Goal: Task Accomplishment & Management: Use online tool/utility

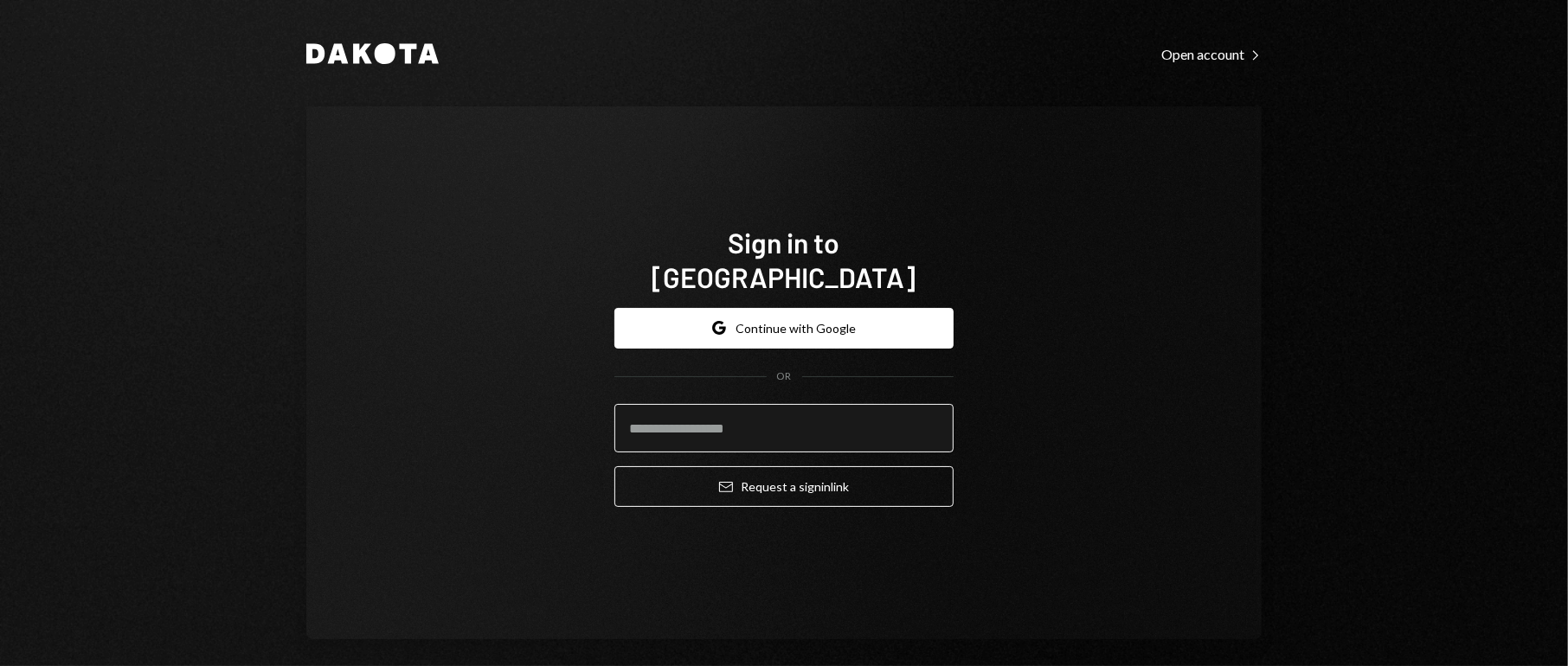
click at [668, 416] on input "email" at bounding box center [784, 428] width 339 height 49
type input "**********"
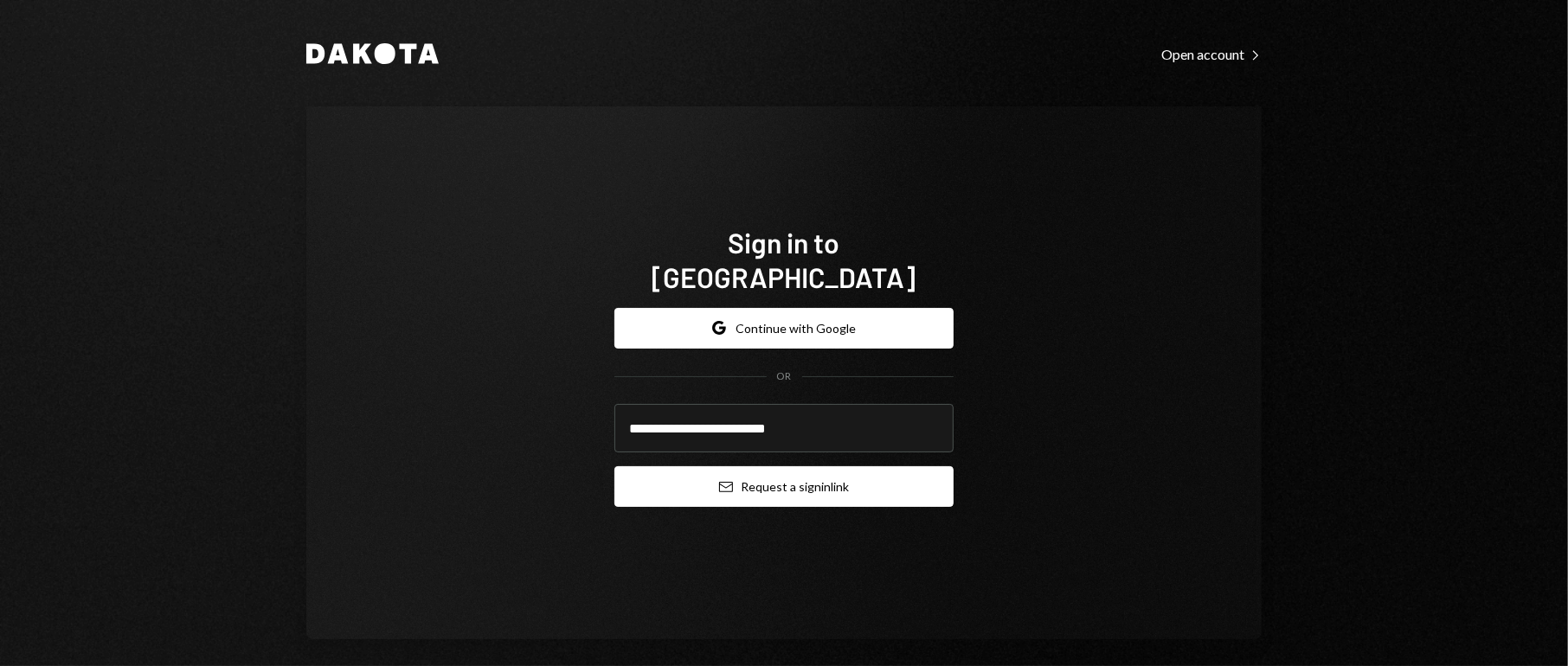
click at [797, 473] on button "Email Request a sign in link" at bounding box center [784, 487] width 339 height 41
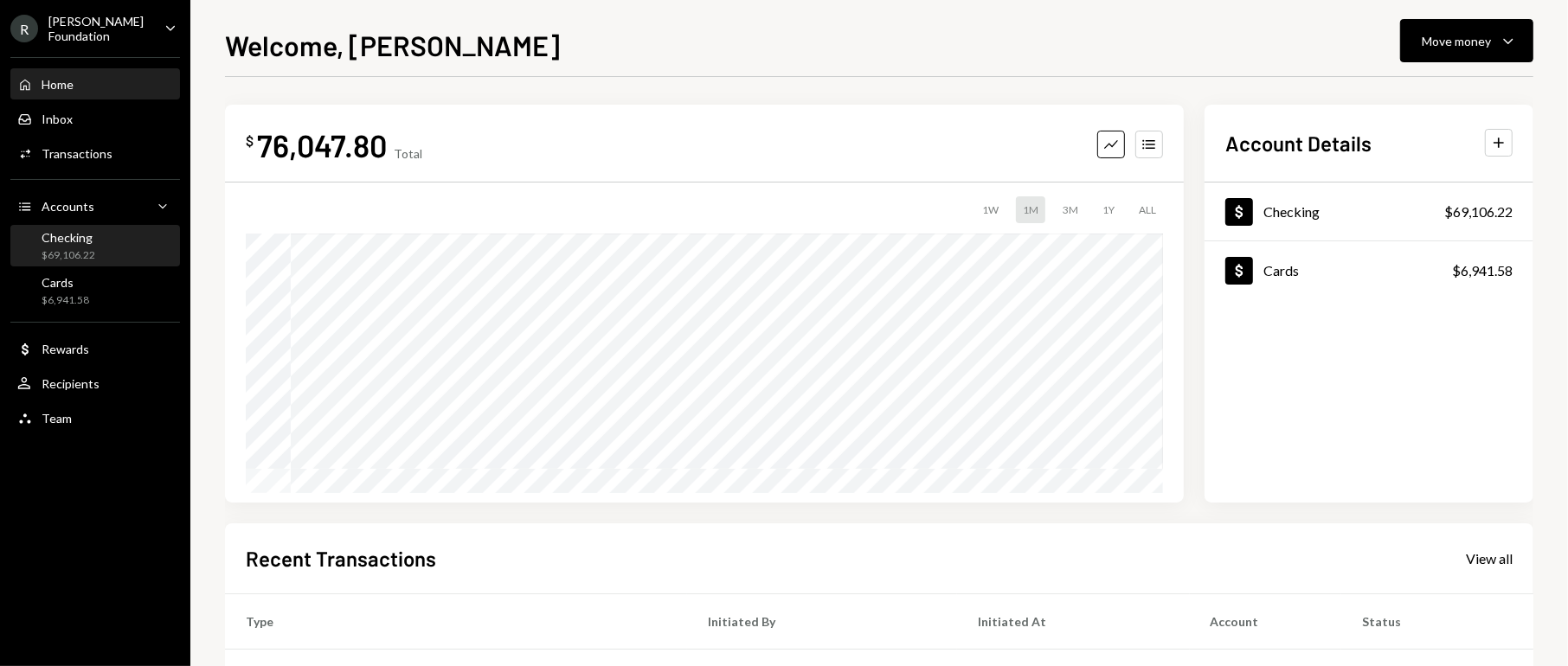
click at [80, 237] on div "Checking" at bounding box center [68, 237] width 54 height 15
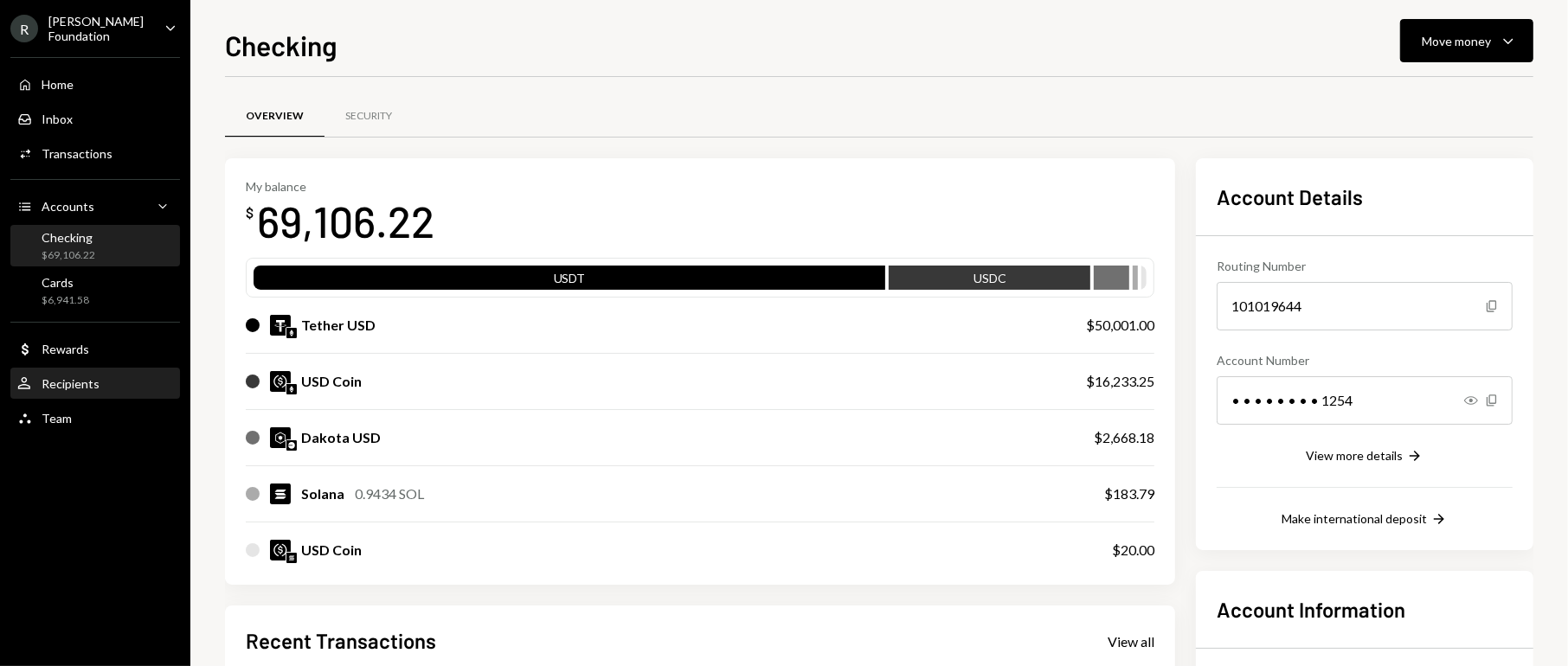
click at [80, 378] on div "Recipients" at bounding box center [71, 383] width 58 height 15
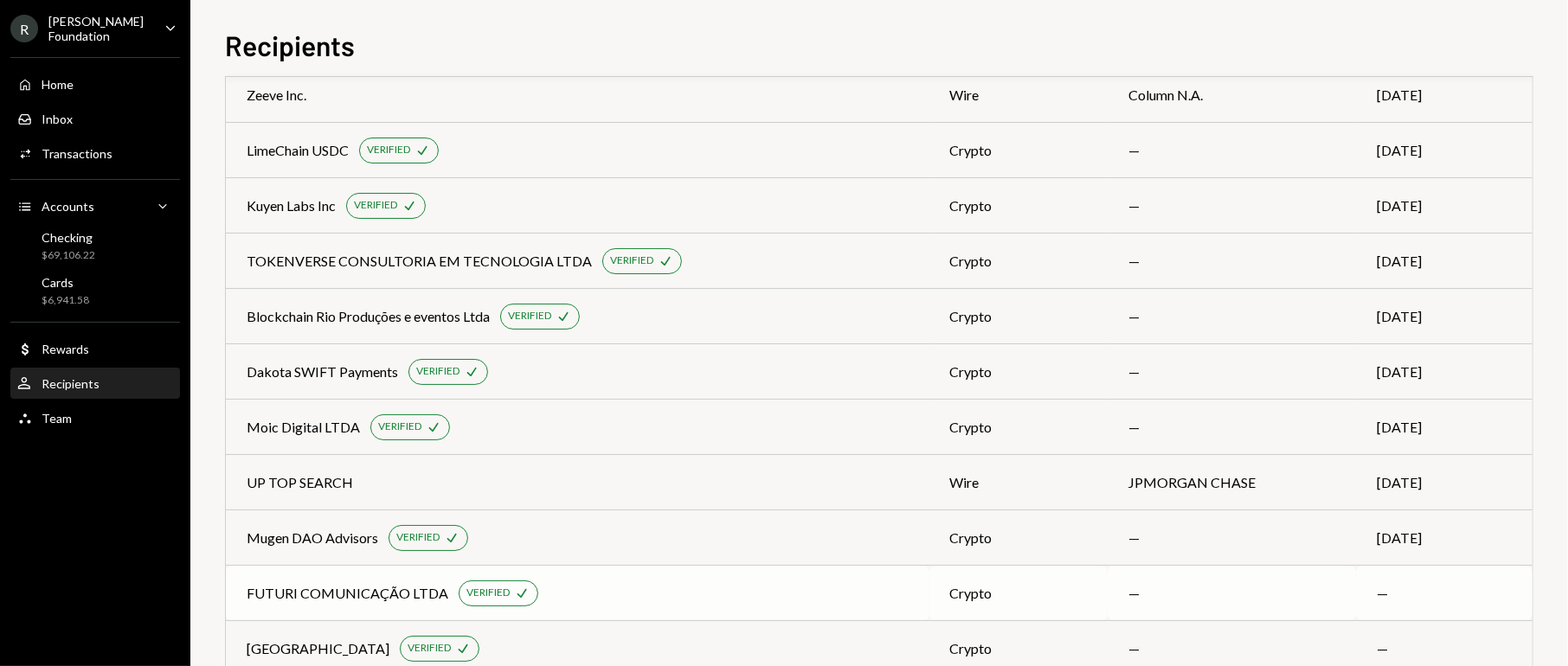
scroll to position [415, 0]
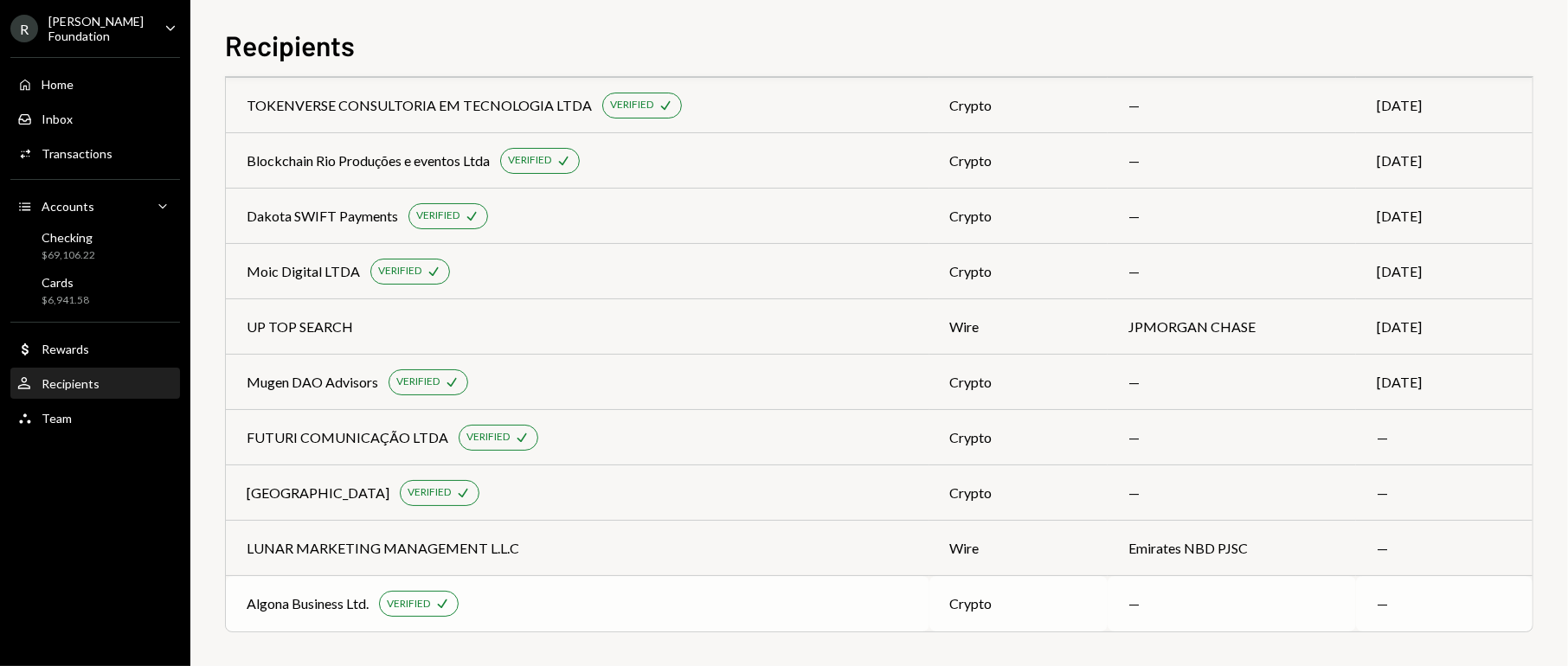
click at [765, 593] on div "Algona Business Ltd. VERIFIED Check" at bounding box center [577, 603] width 662 height 26
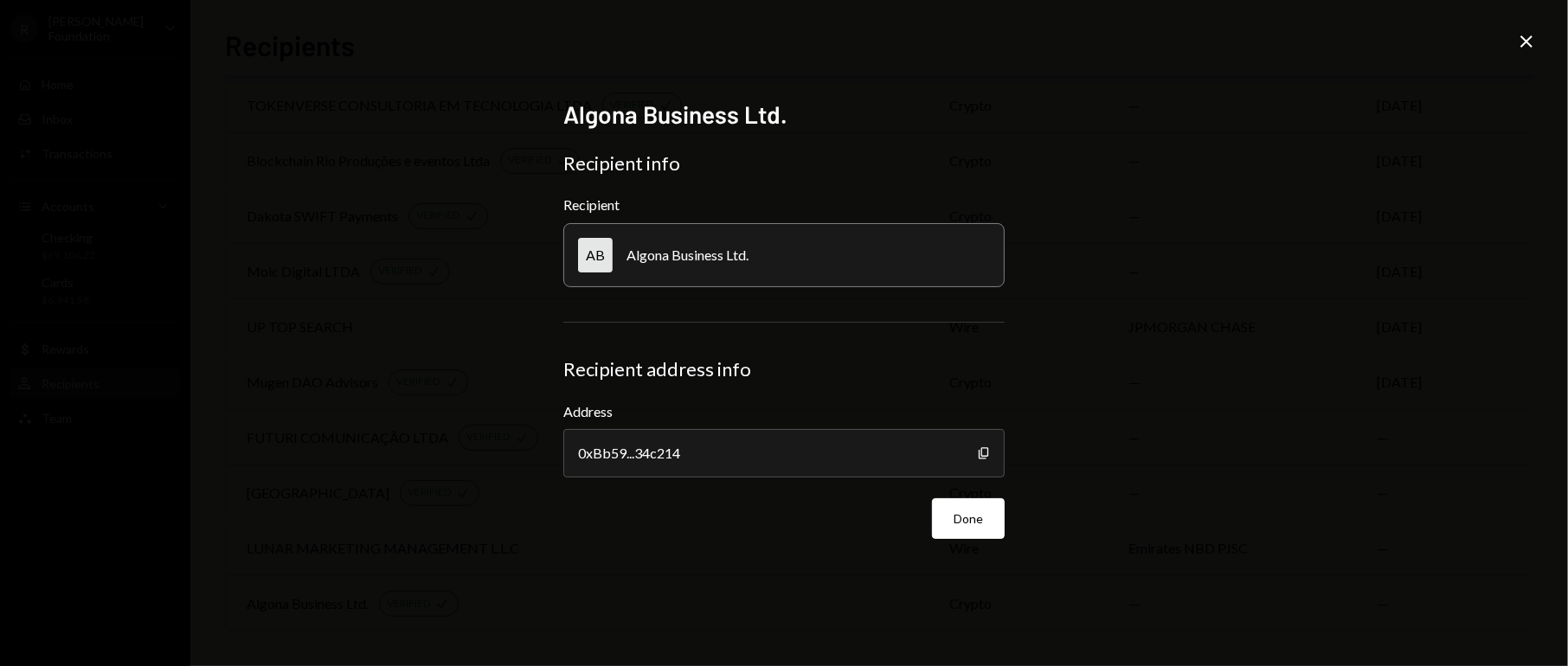
click at [1523, 41] on icon "Close" at bounding box center [1526, 41] width 20 height 20
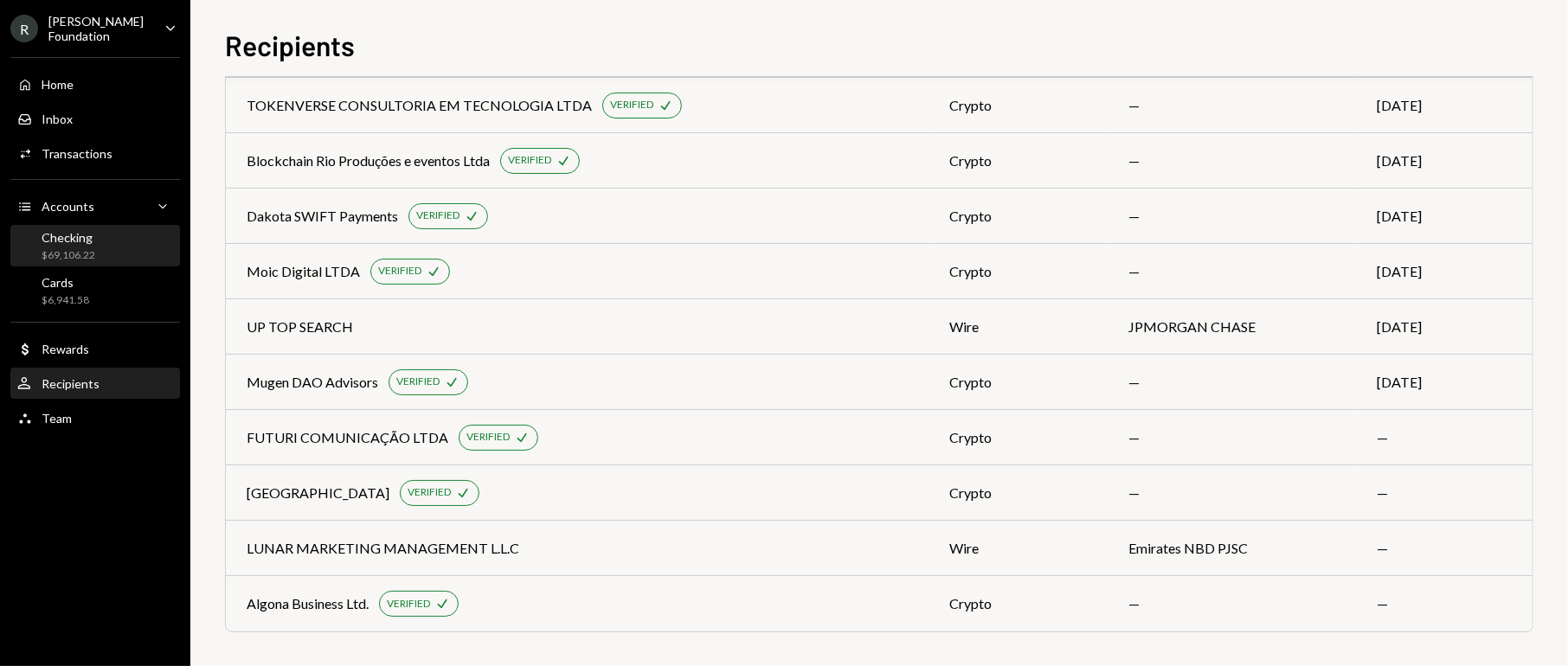
click at [82, 231] on div "Checking" at bounding box center [68, 237] width 54 height 15
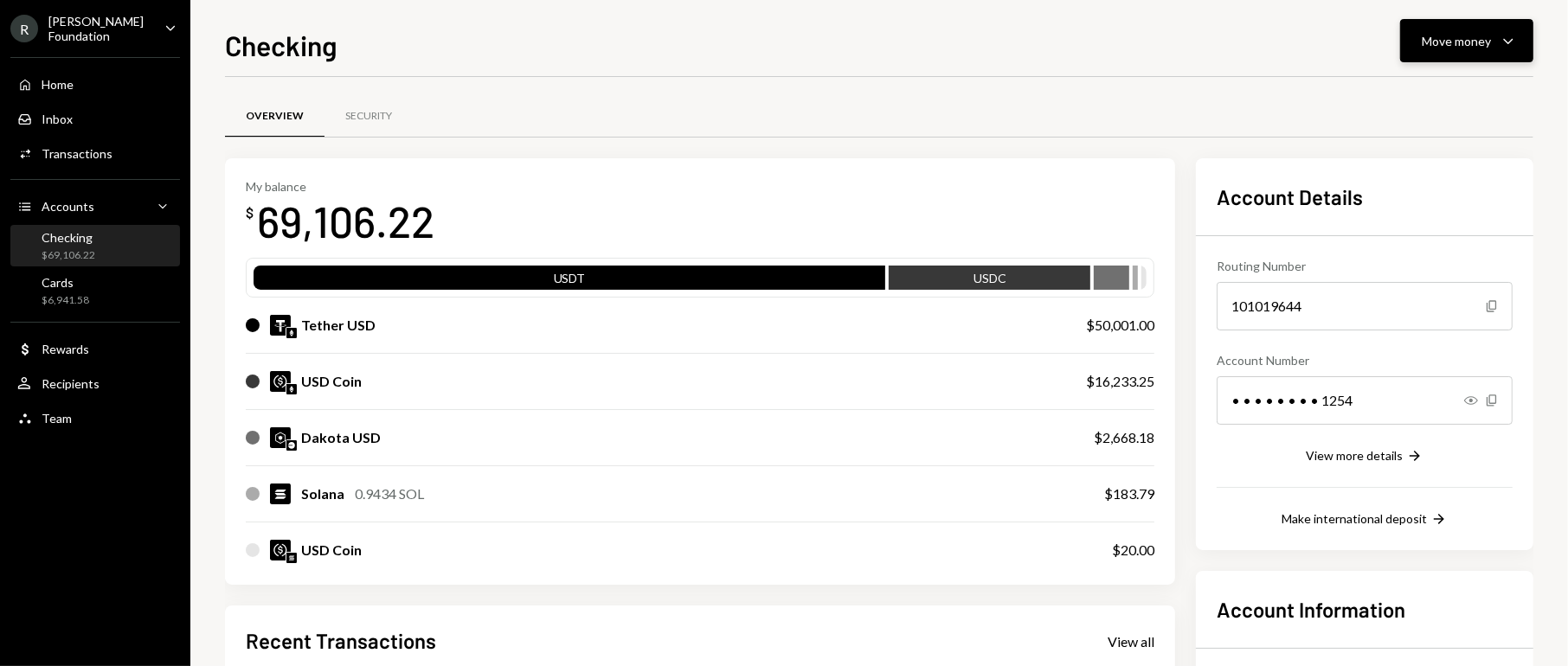
click at [1488, 35] on div "Move money" at bounding box center [1456, 41] width 69 height 19
click at [1410, 95] on div "Send" at bounding box center [1453, 93] width 126 height 19
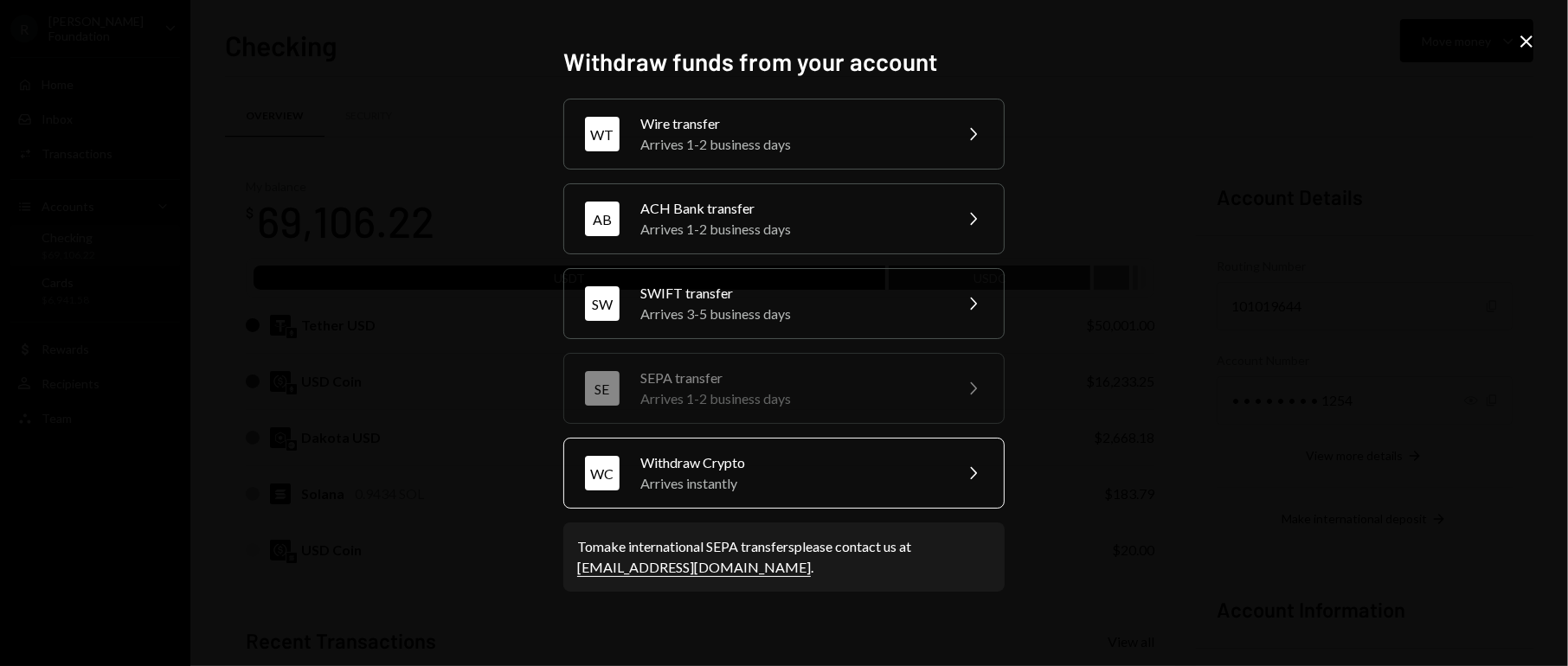
click at [720, 469] on div "Withdraw Crypto" at bounding box center [790, 462] width 301 height 20
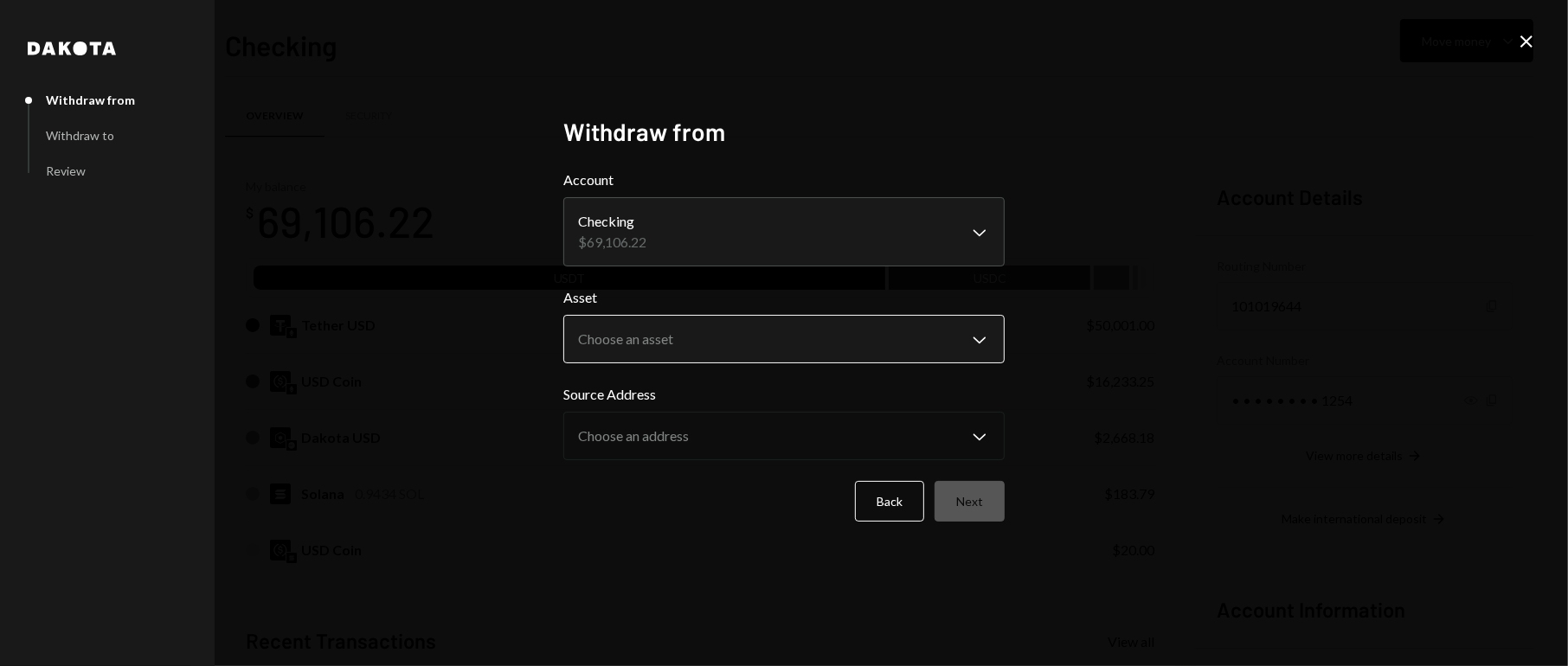
click at [978, 332] on body "R [PERSON_NAME] Foundation Caret Down Home Home Inbox Inbox Activities Transact…" at bounding box center [784, 333] width 1568 height 666
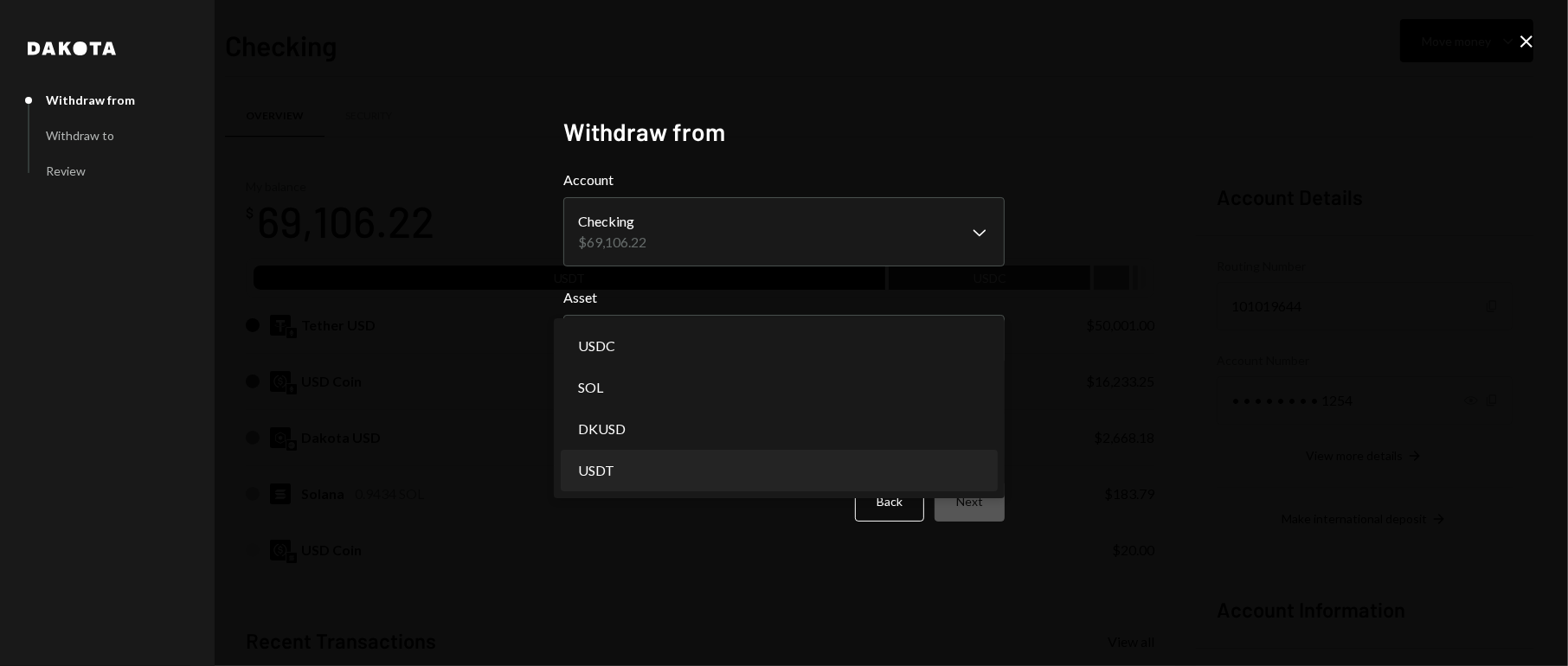
select select "****"
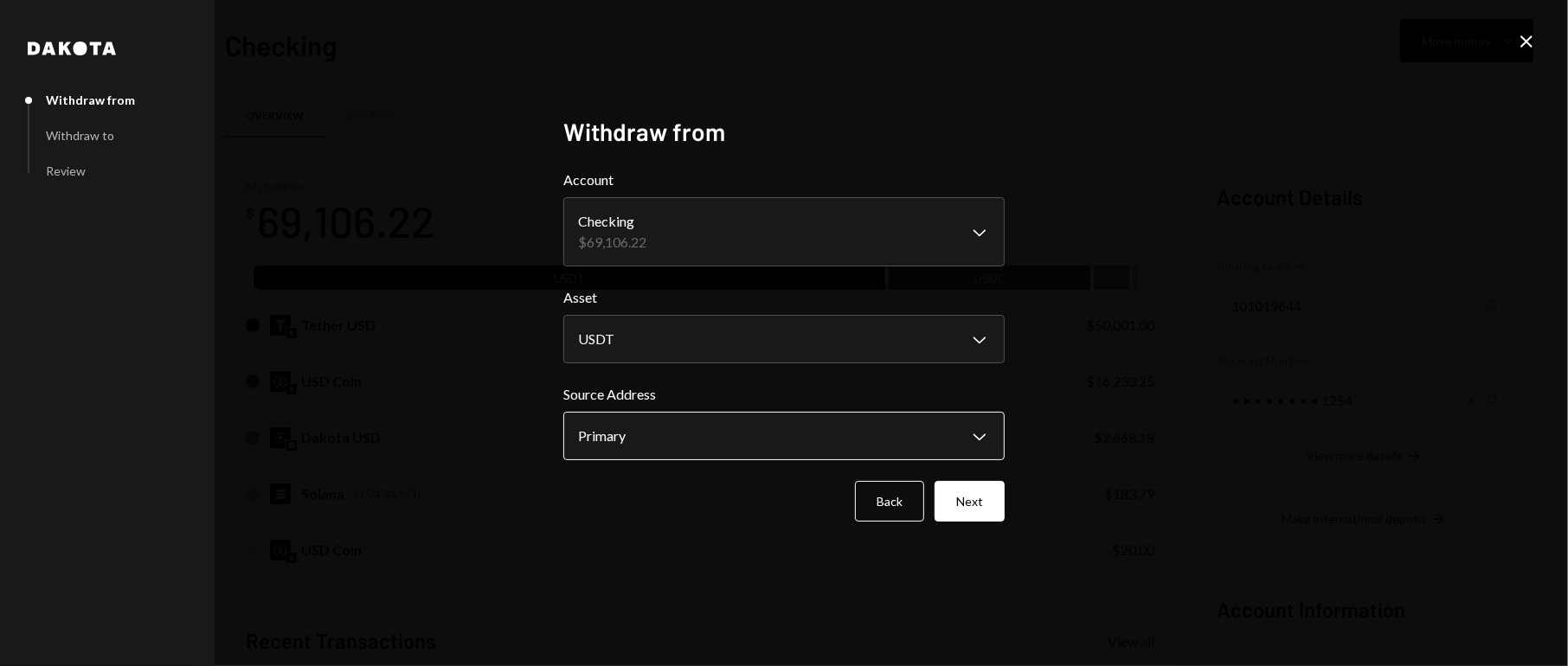
click at [968, 436] on body "R [PERSON_NAME] Foundation Caret Down Home Home Inbox Inbox Activities Transact…" at bounding box center [784, 333] width 1568 height 666
click at [970, 502] on button "Next" at bounding box center [969, 501] width 70 height 41
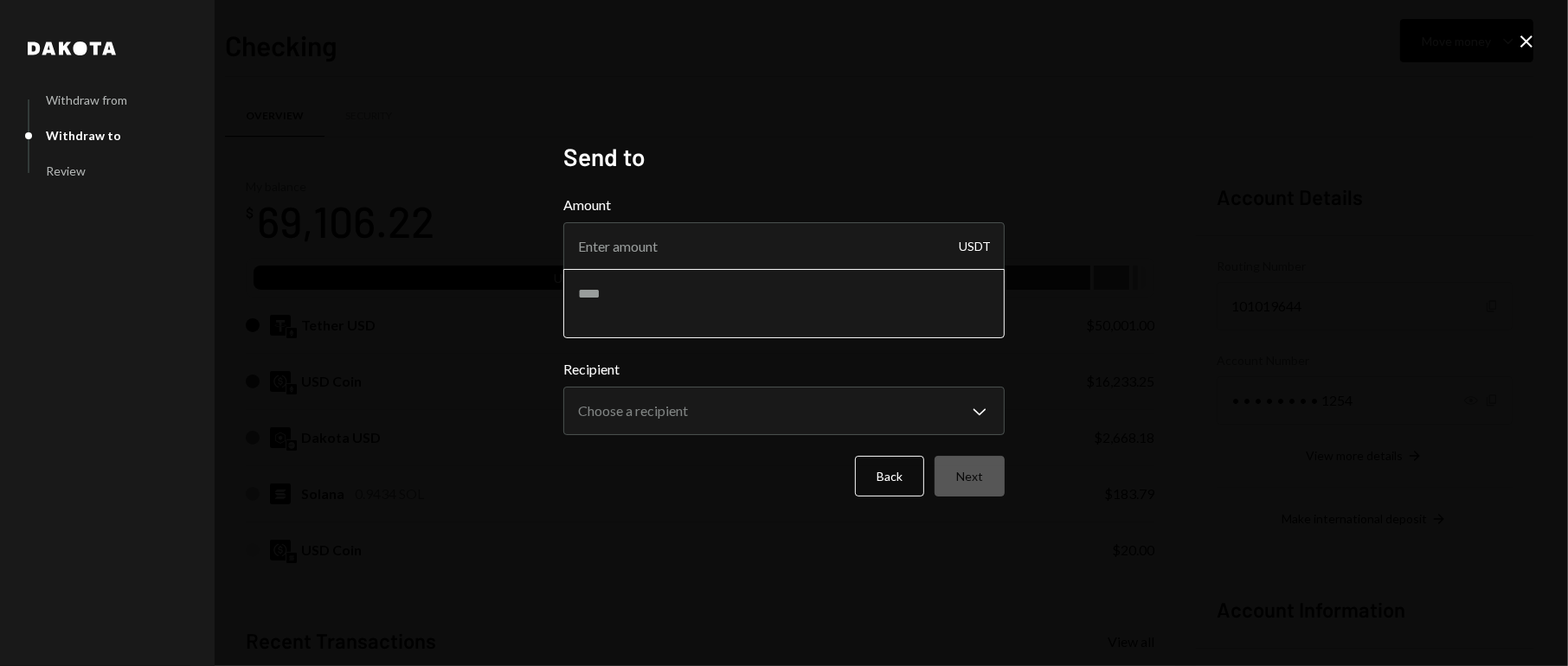
click at [660, 321] on textarea at bounding box center [783, 303] width 441 height 69
click at [836, 258] on input "Amount" at bounding box center [783, 246] width 441 height 49
type input "5000"
click at [788, 568] on div "**********" at bounding box center [784, 333] width 1568 height 666
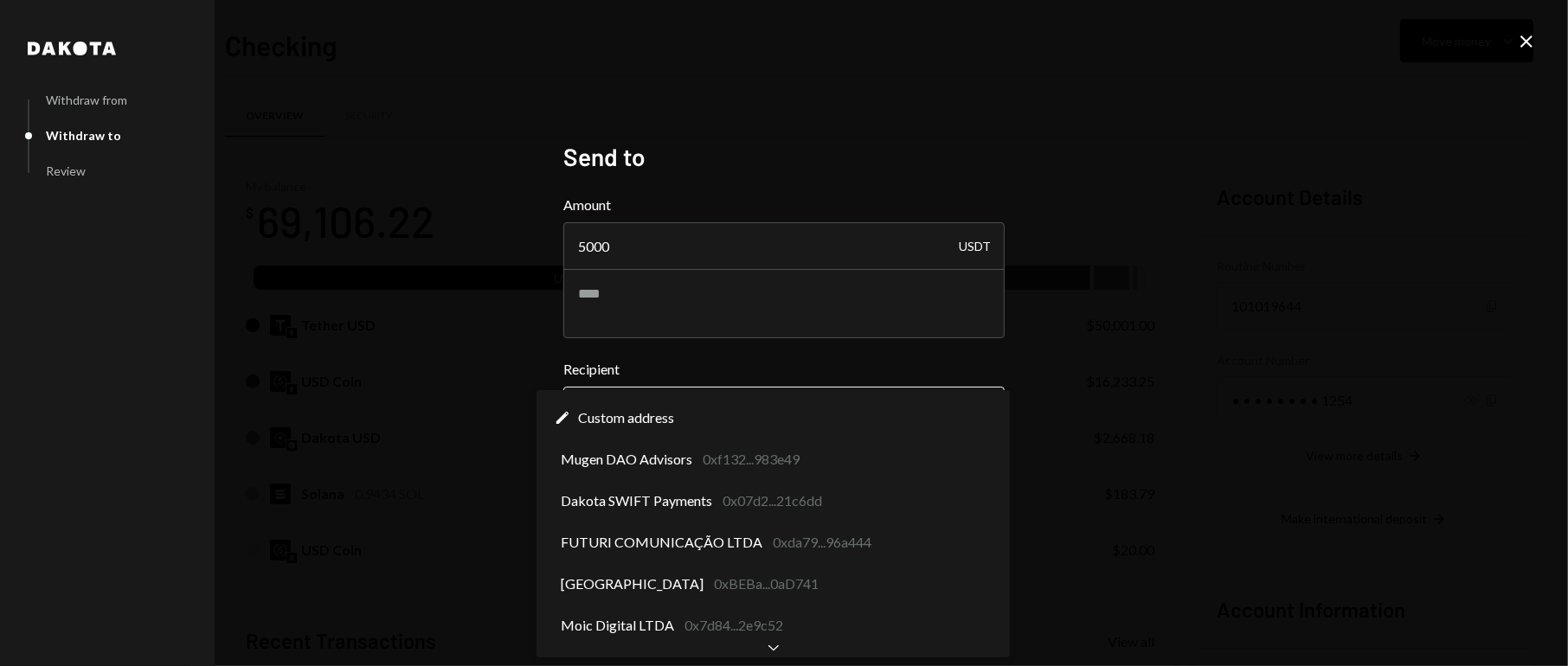
click at [945, 417] on body "R [PERSON_NAME] Foundation Caret Down Home Home Inbox Inbox Activities Transact…" at bounding box center [784, 333] width 1568 height 666
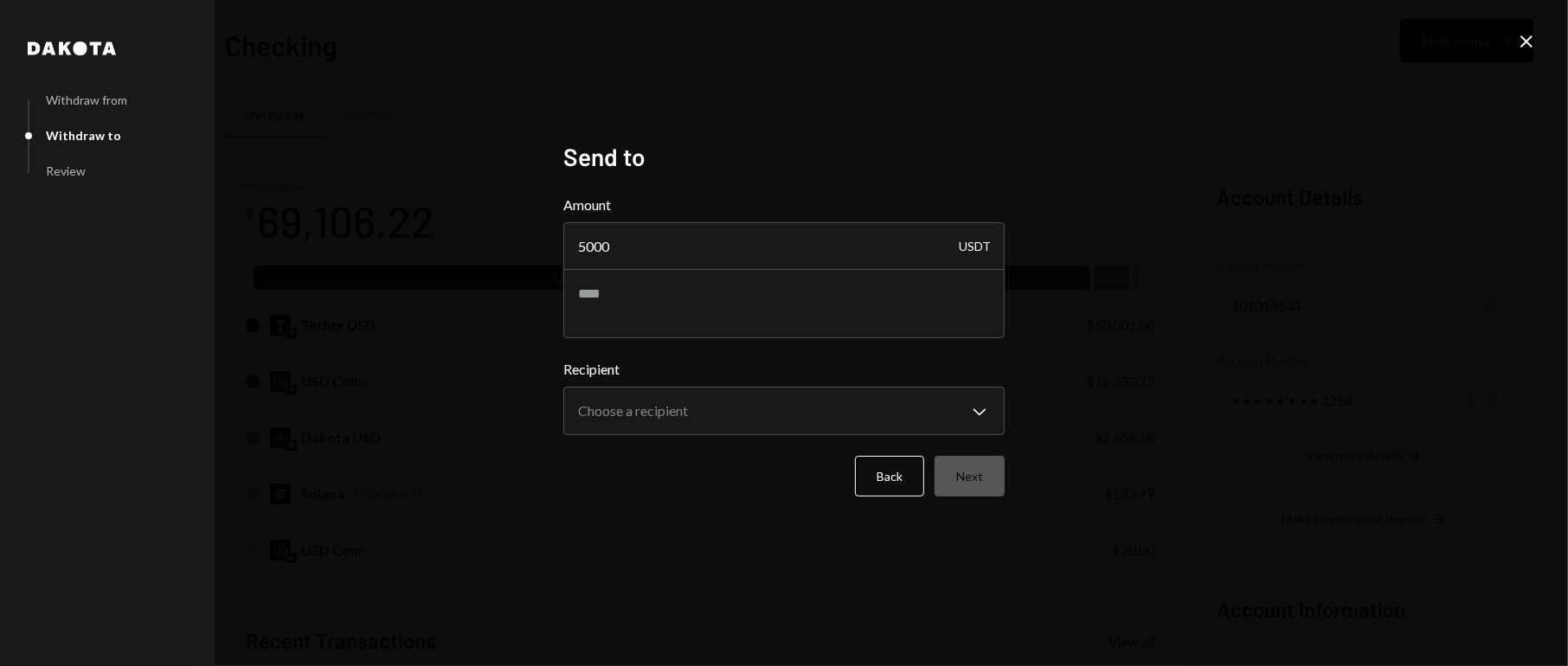
click at [1077, 185] on div "**********" at bounding box center [784, 333] width 1568 height 666
click at [779, 412] on body "R [PERSON_NAME] Foundation Caret Down Home Home Inbox Inbox Activities Transact…" at bounding box center [784, 333] width 1568 height 666
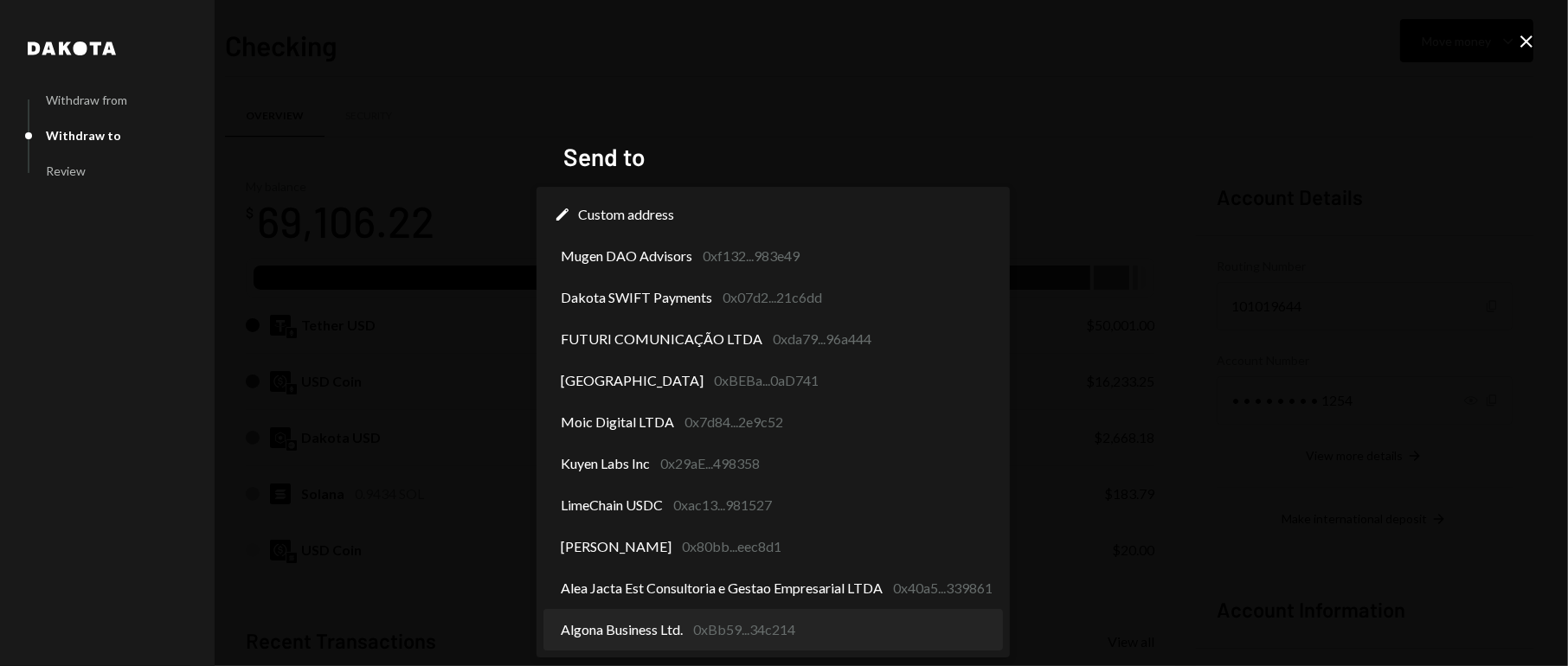
select select "**********"
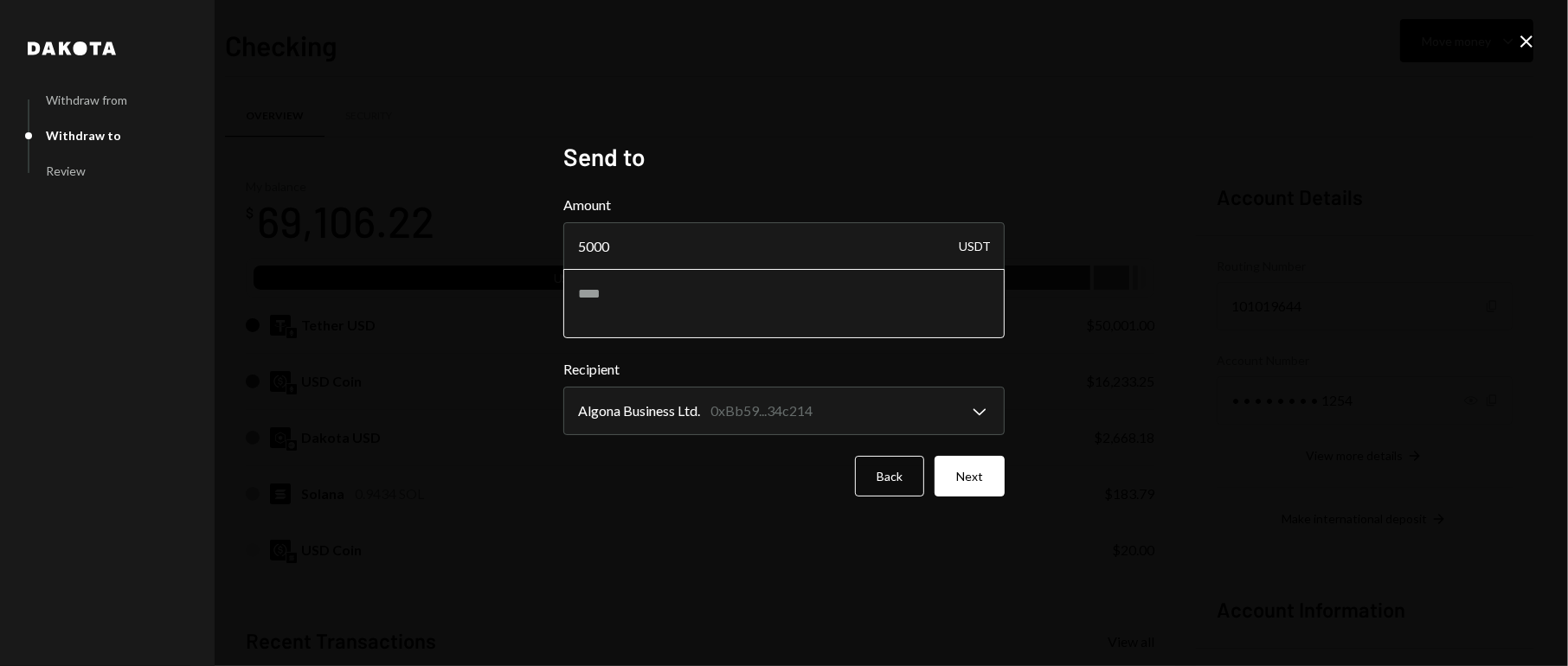
click at [654, 301] on textarea at bounding box center [783, 303] width 441 height 69
paste textarea "**********"
type textarea "**********"
click at [633, 554] on div "**********" at bounding box center [784, 333] width 1568 height 666
click at [972, 485] on button "Next" at bounding box center [969, 476] width 70 height 41
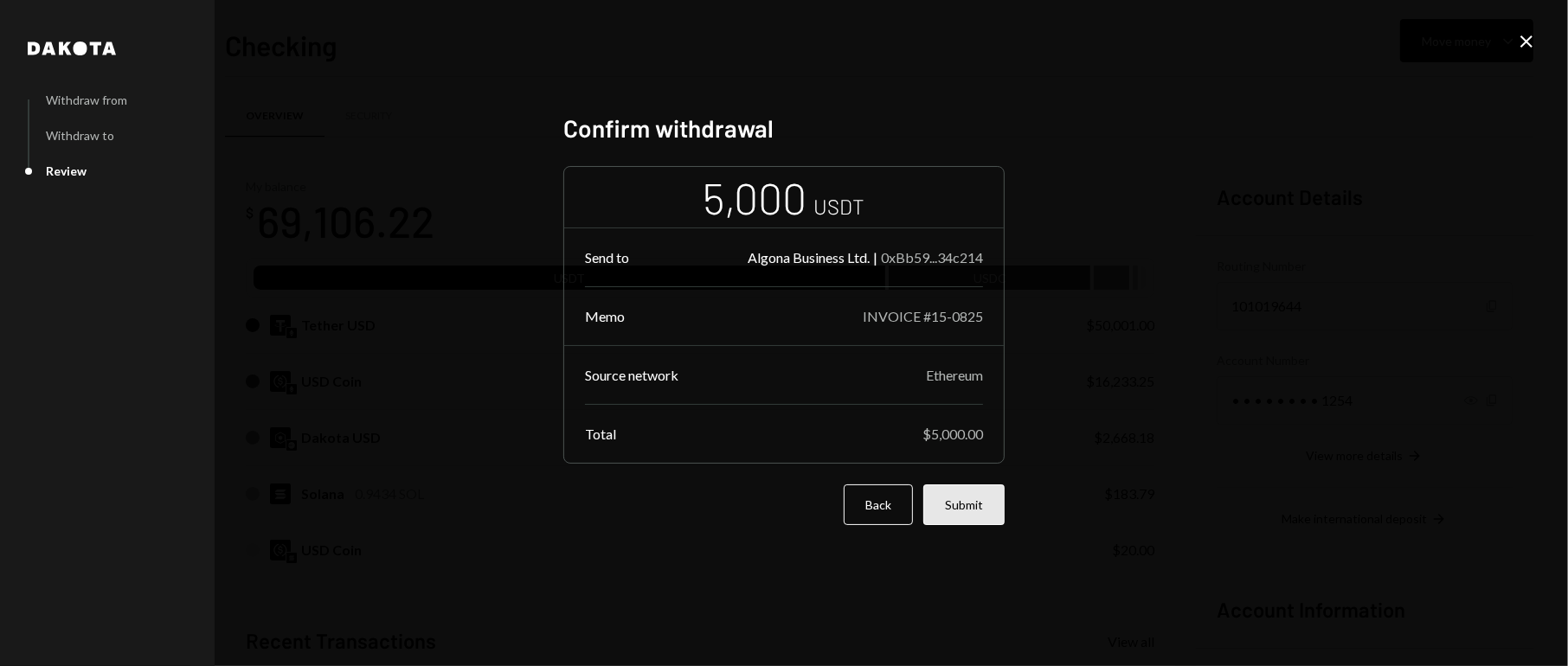
click at [958, 506] on button "Submit" at bounding box center [963, 504] width 81 height 41
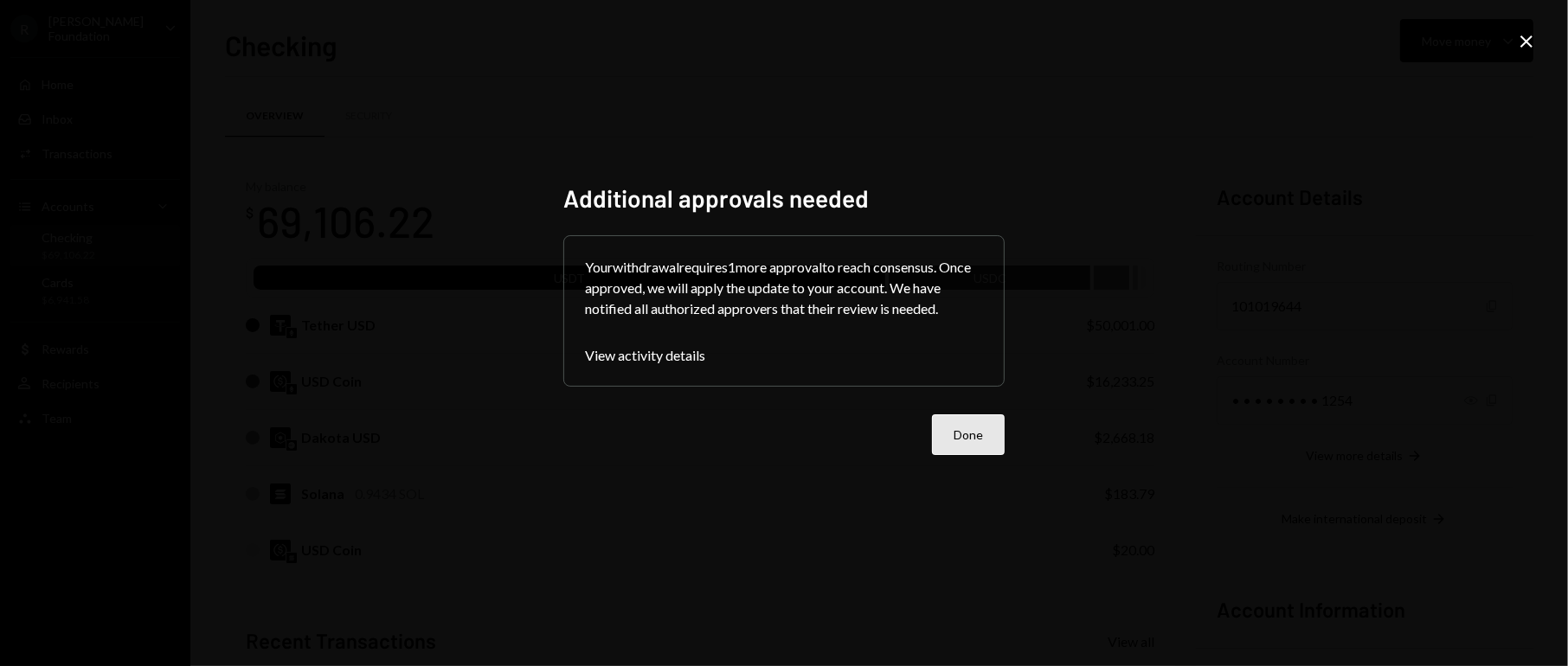
click at [977, 428] on button "Done" at bounding box center [968, 435] width 72 height 41
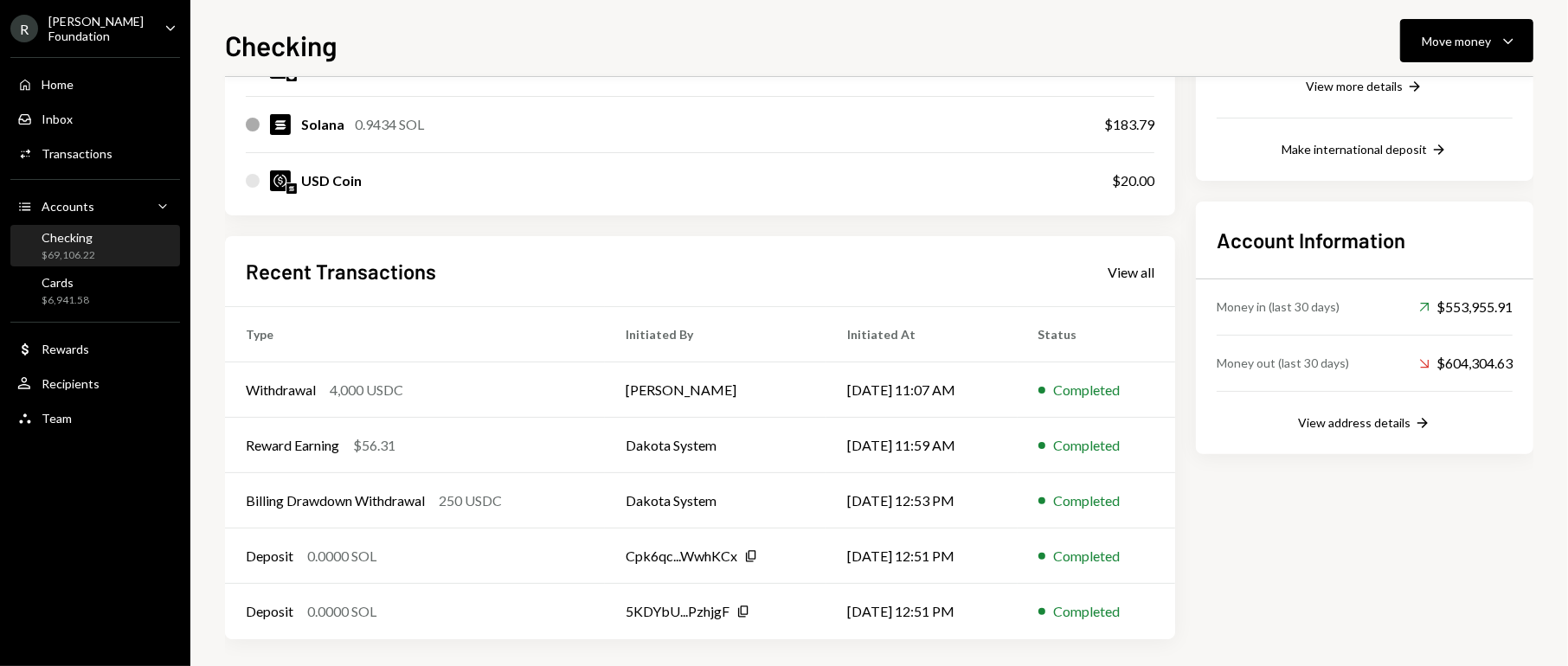
scroll to position [376, 0]
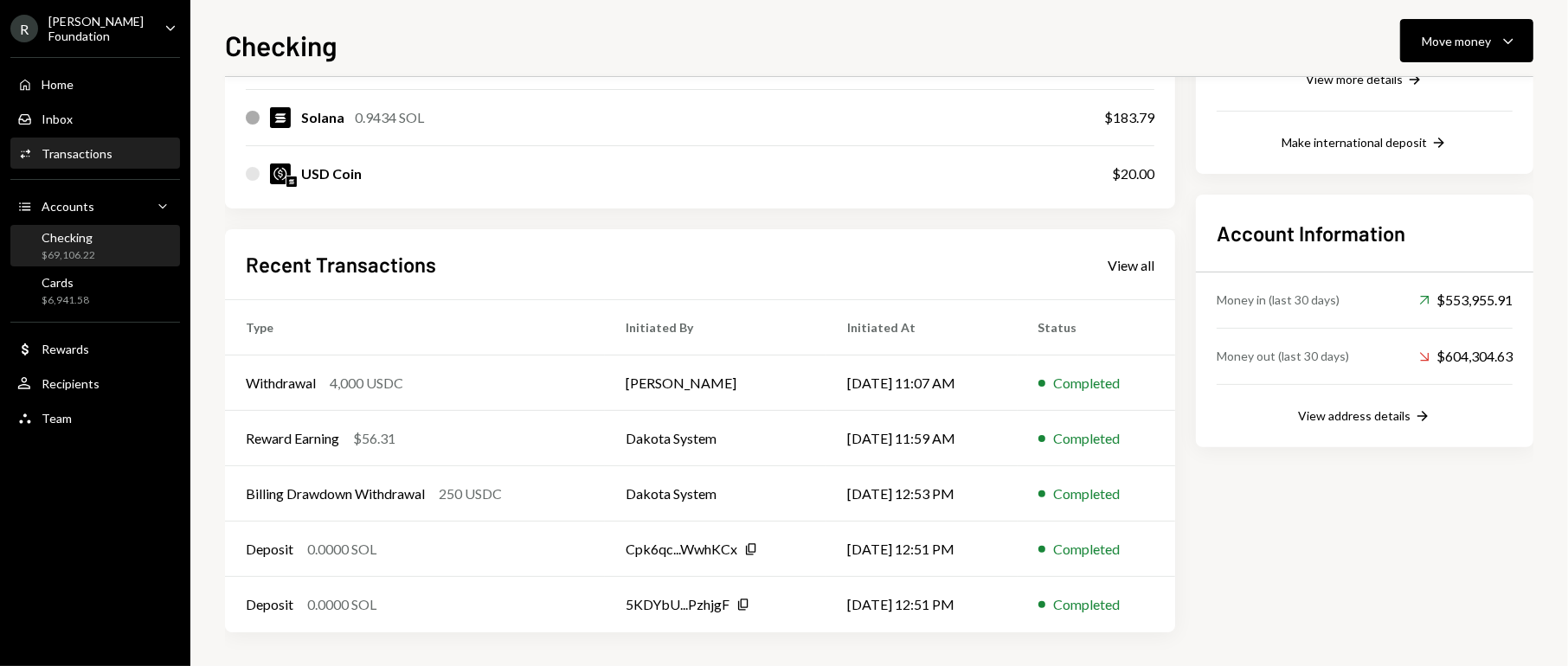
click at [94, 155] on div "Transactions" at bounding box center [77, 153] width 71 height 15
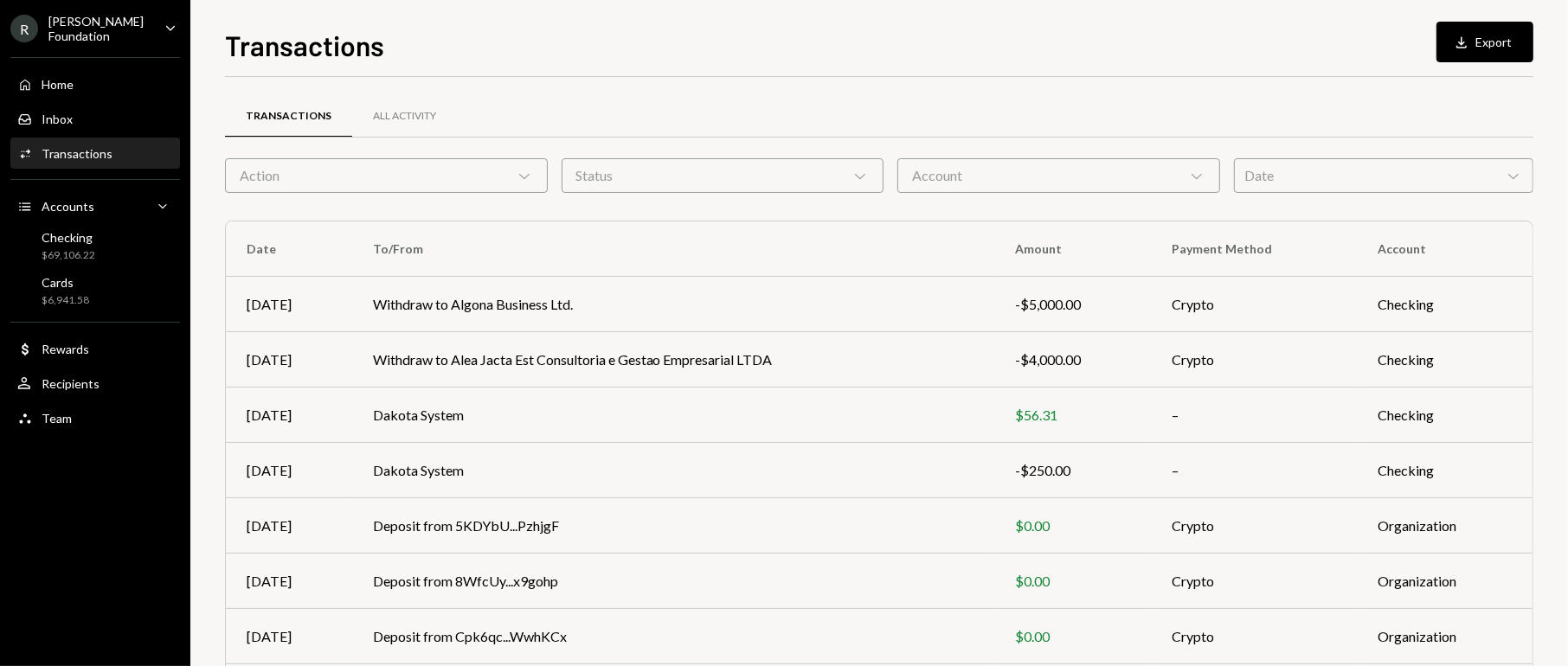
click at [562, 33] on div "Transactions Download Export" at bounding box center [879, 42] width 1308 height 38
click at [551, 57] on div "Transactions Download Export" at bounding box center [879, 42] width 1308 height 38
click at [712, 109] on div "Transactions All Activity" at bounding box center [879, 117] width 1308 height 44
click at [747, 41] on div "Transactions Download Export" at bounding box center [879, 42] width 1308 height 38
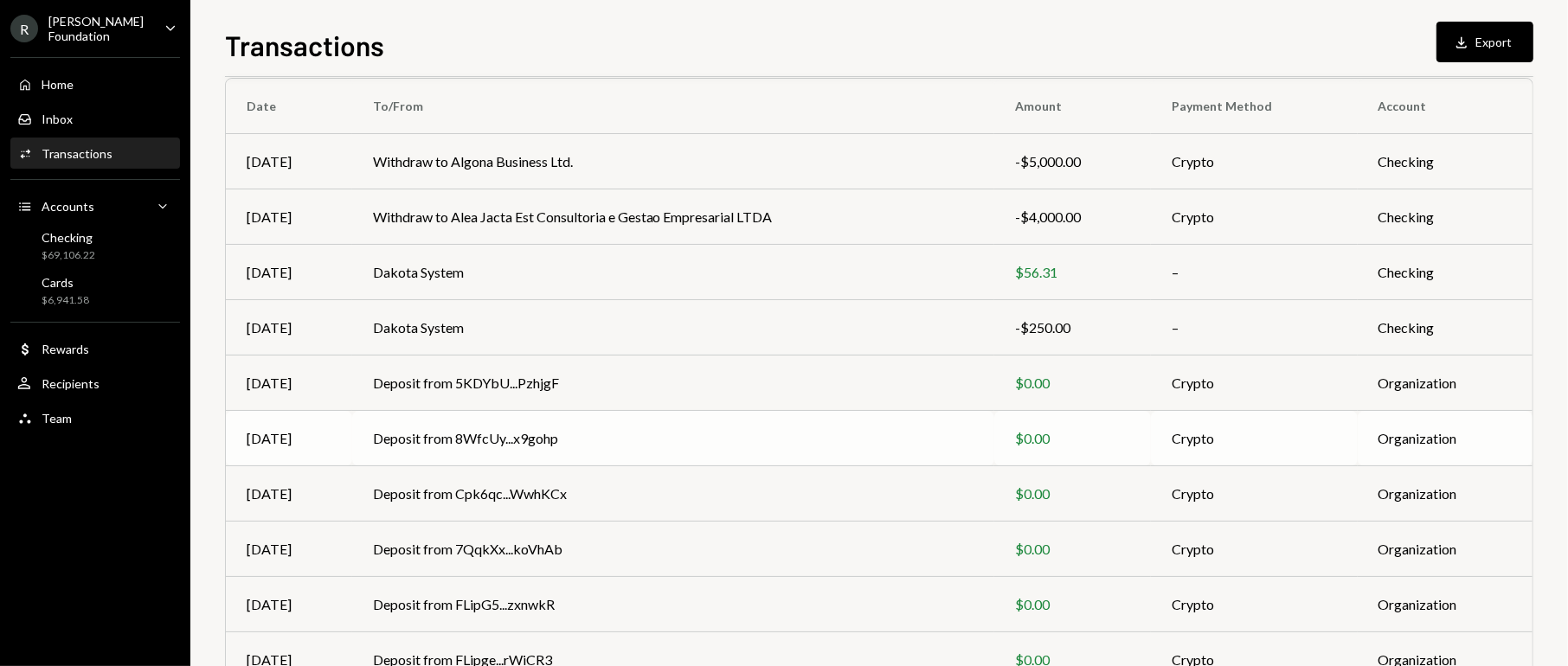
scroll to position [107, 0]
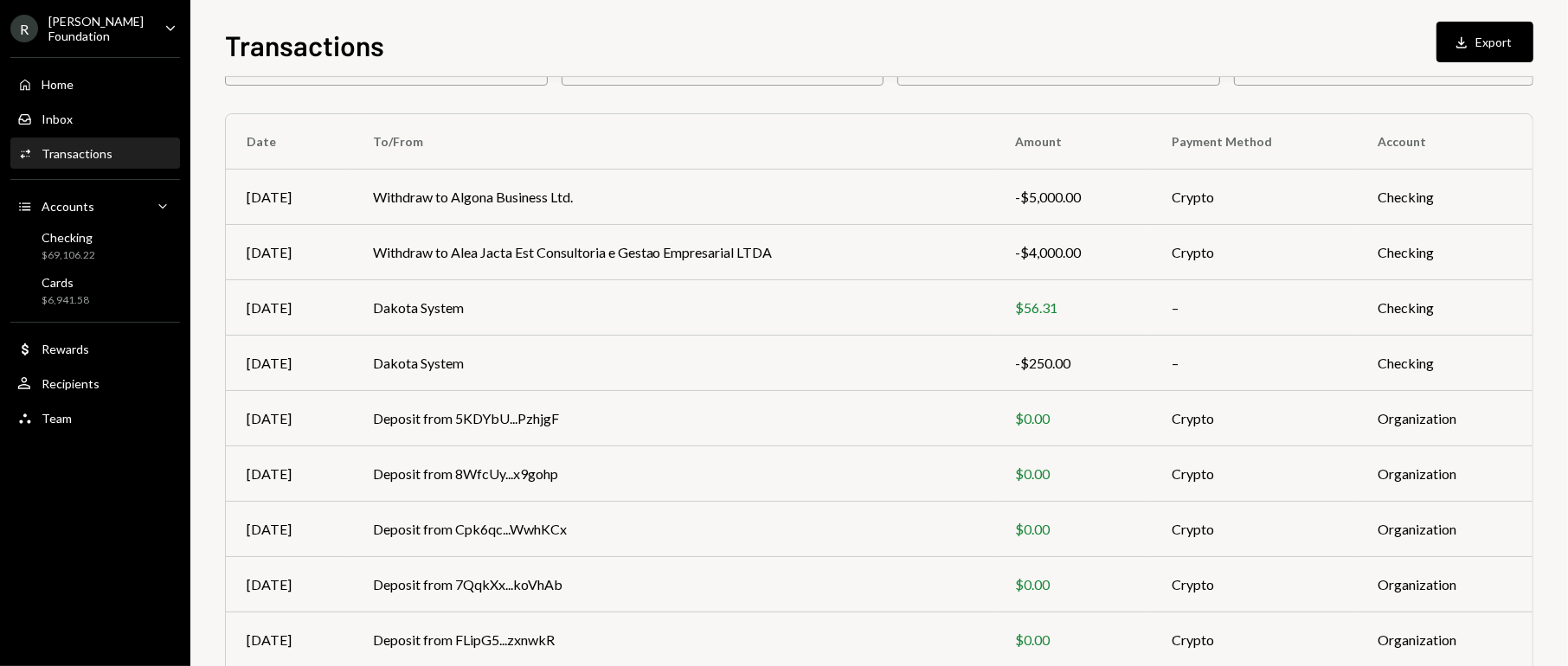
click at [410, 48] on div "Transactions Download Export" at bounding box center [879, 42] width 1308 height 38
click at [773, 124] on th "To/From" at bounding box center [673, 141] width 643 height 56
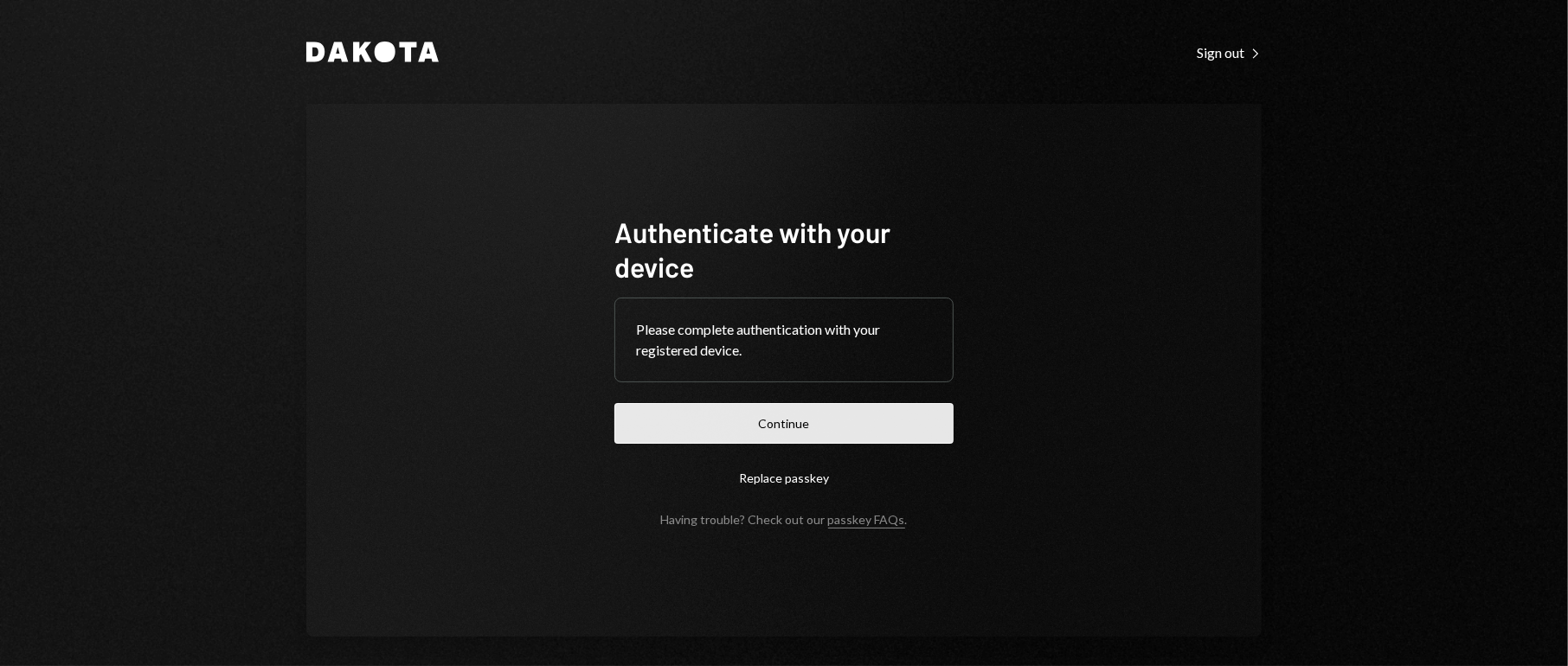
click at [798, 422] on button "Continue" at bounding box center [784, 423] width 339 height 41
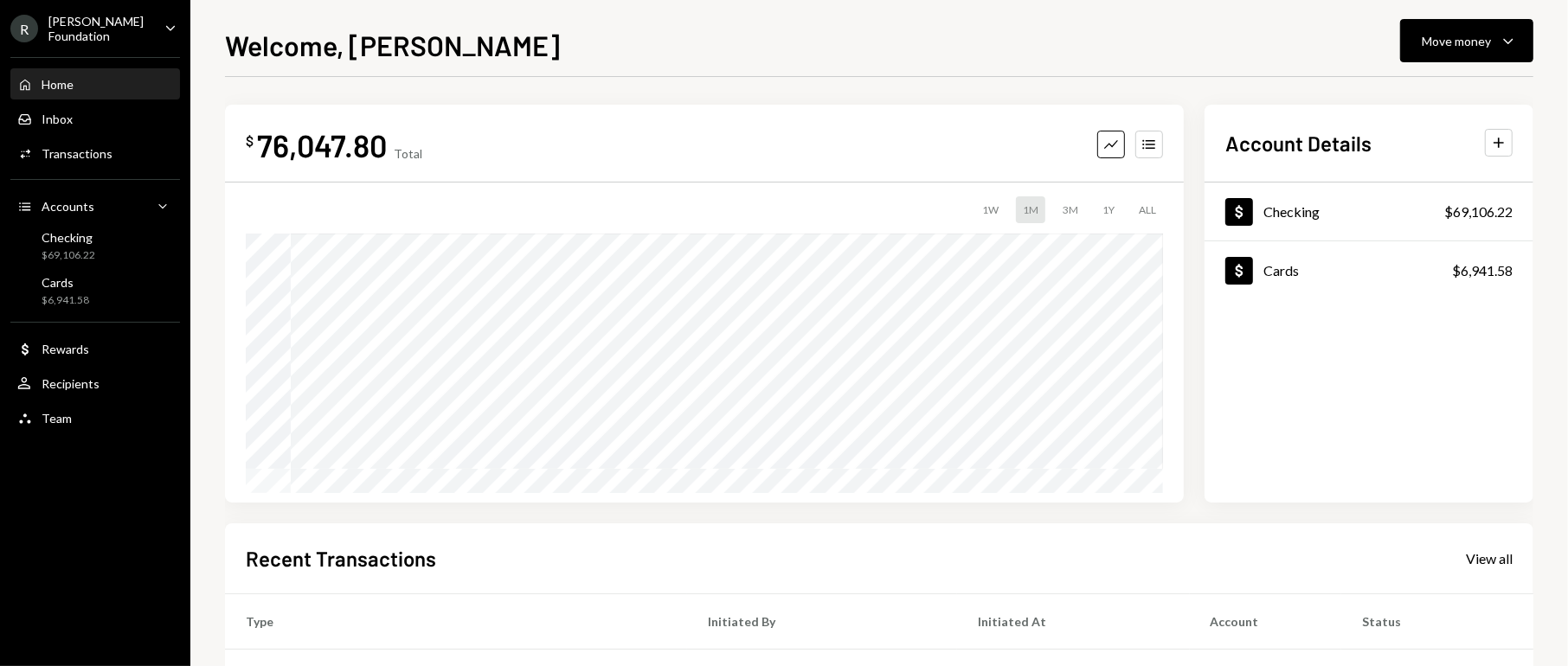
click at [60, 80] on div "Home" at bounding box center [57, 84] width 32 height 15
click at [79, 234] on div "Checking" at bounding box center [68, 237] width 54 height 15
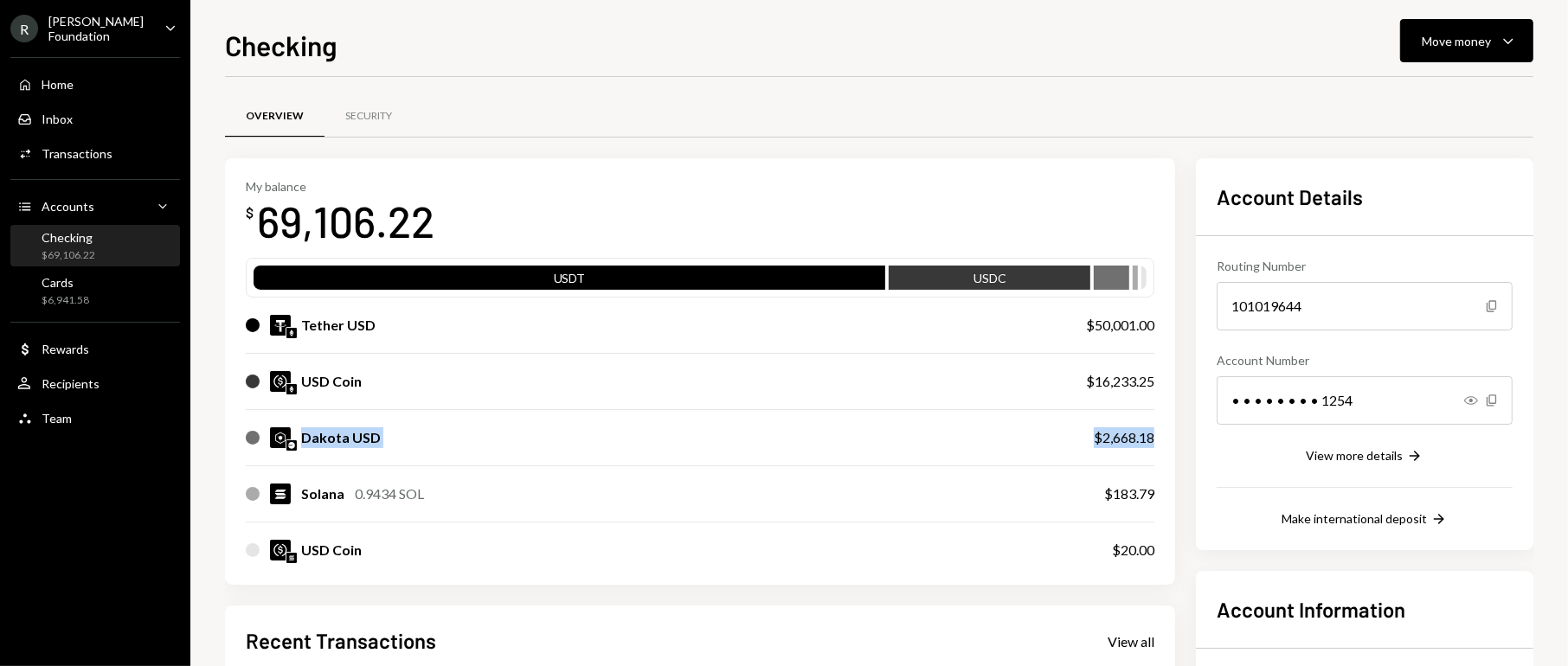
drag, startPoint x: 301, startPoint y: 433, endPoint x: 1174, endPoint y: 439, distance: 873.0
click at [1174, 439] on div "My balance $ 69,106.22 USDT USDC Tether USD $50,001.00 USD Coin $16,233.25 Dako…" at bounding box center [699, 372] width 950 height 428
copy div "Dakota USD $2,668.18"
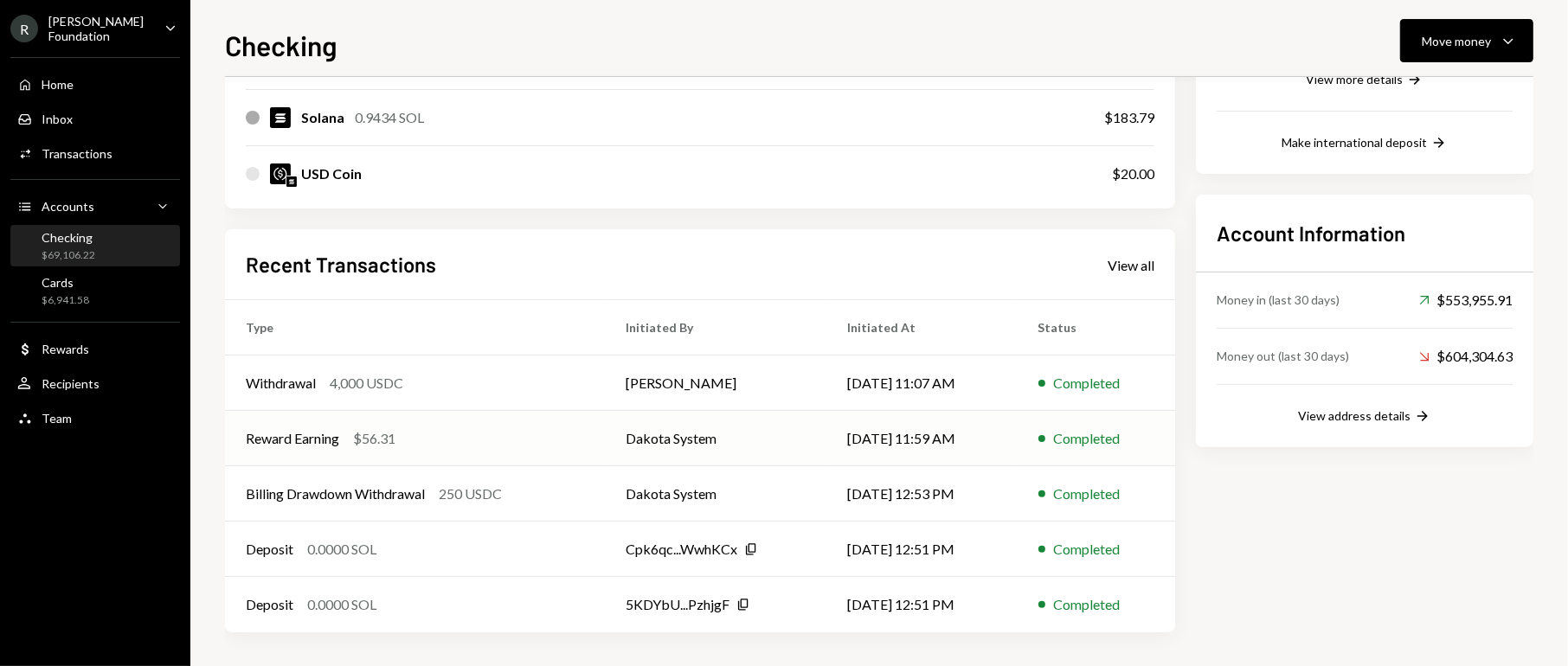
scroll to position [117, 0]
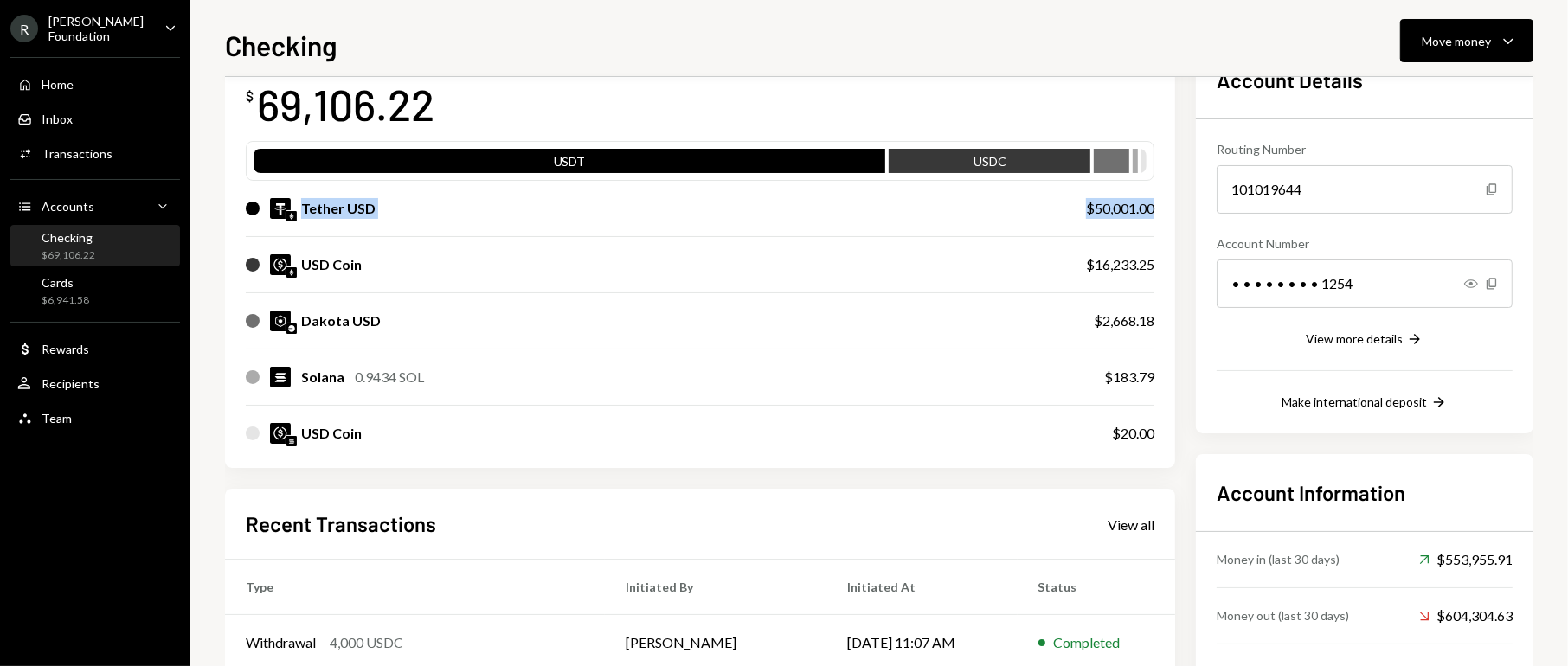
drag, startPoint x: 302, startPoint y: 202, endPoint x: 1170, endPoint y: 198, distance: 868.0
click at [1170, 198] on div "My balance $ 69,106.22 USDT USDC Tether USD $50,001.00 USD Coin $16,233.25 Dako…" at bounding box center [699, 255] width 950 height 428
copy div "Tether USD $50,001.00"
